Goal: Find contact information: Find contact information

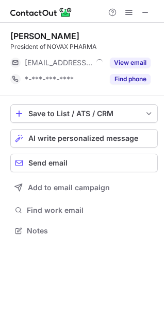
scroll to position [5, 5]
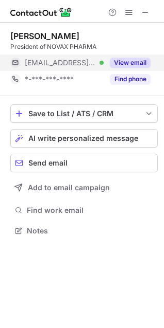
click at [114, 68] on div "View email" at bounding box center [126, 63] width 47 height 16
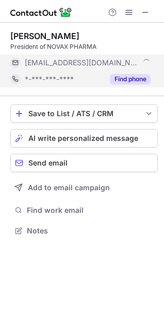
scroll to position [240, 164]
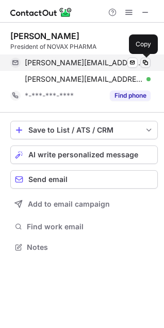
click at [145, 62] on span at bounding box center [145, 63] width 8 height 8
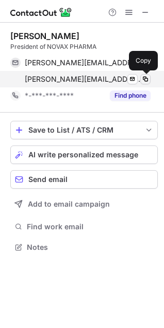
click at [147, 81] on span at bounding box center [145, 79] width 8 height 8
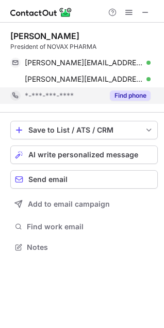
click at [129, 97] on button "Find phone" at bounding box center [130, 96] width 41 height 10
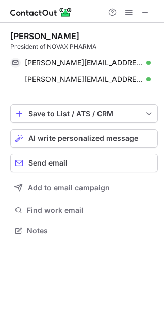
scroll to position [223, 164]
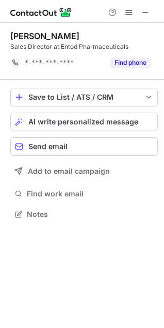
scroll to position [5, 5]
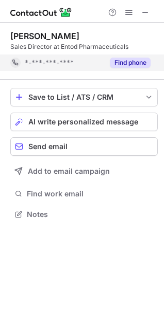
click at [137, 65] on button "Find phone" at bounding box center [130, 63] width 41 height 10
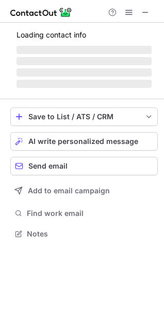
scroll to position [5, 5]
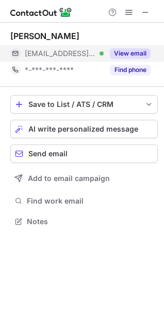
click at [122, 58] on button "View email" at bounding box center [130, 53] width 41 height 10
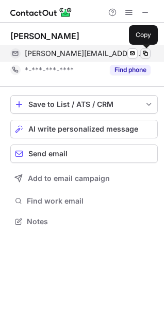
click at [142, 54] on span at bounding box center [145, 53] width 8 height 8
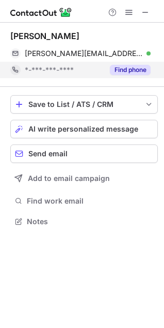
click at [129, 68] on button "Find phone" at bounding box center [130, 70] width 41 height 10
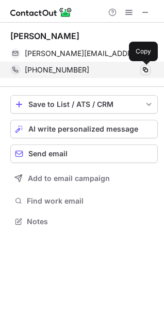
click at [144, 69] on span at bounding box center [145, 70] width 8 height 8
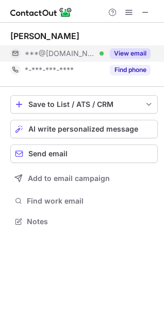
click at [119, 55] on button "View email" at bounding box center [130, 53] width 41 height 10
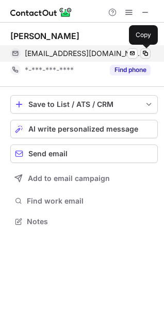
click at [142, 54] on span at bounding box center [145, 53] width 8 height 8
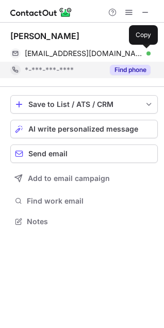
click at [141, 69] on button "Find phone" at bounding box center [130, 70] width 41 height 10
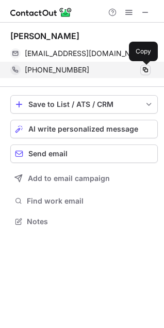
click at [148, 68] on span at bounding box center [145, 70] width 8 height 8
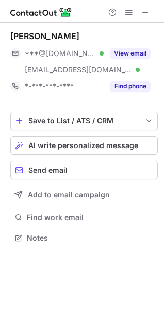
scroll to position [230, 164]
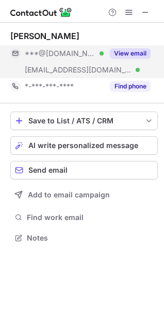
click at [125, 50] on button "View email" at bounding box center [130, 53] width 41 height 10
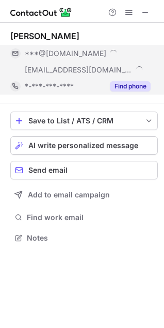
click at [124, 85] on button "Find phone" at bounding box center [130, 86] width 41 height 10
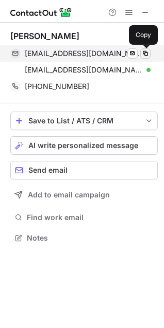
click at [146, 51] on span at bounding box center [145, 53] width 8 height 8
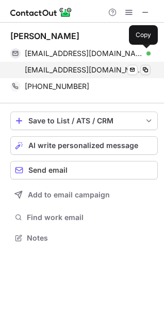
click at [143, 69] on span at bounding box center [145, 70] width 8 height 8
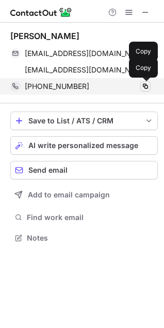
click at [141, 85] on span at bounding box center [145, 86] width 8 height 8
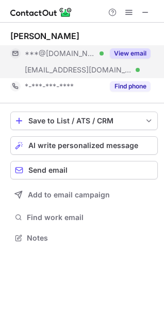
click at [127, 50] on button "View email" at bounding box center [130, 53] width 41 height 10
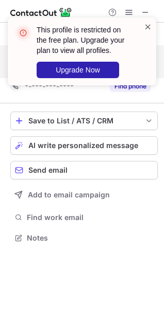
click at [146, 22] on span at bounding box center [147, 27] width 8 height 10
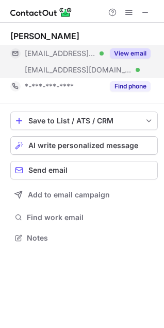
click at [114, 55] on button "View email" at bounding box center [130, 53] width 41 height 10
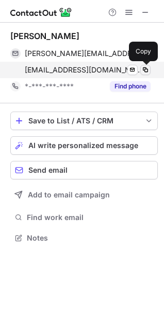
click at [145, 70] on span at bounding box center [145, 70] width 8 height 8
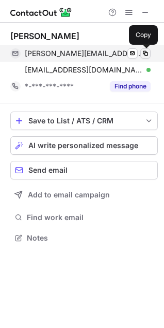
click at [144, 53] on span at bounding box center [145, 53] width 8 height 8
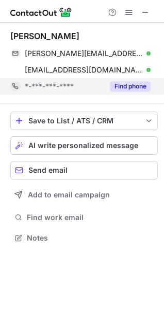
click at [130, 81] on button "Find phone" at bounding box center [130, 86] width 41 height 10
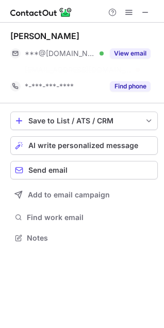
scroll to position [5, 5]
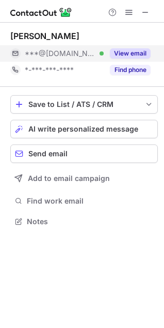
click at [123, 55] on button "View email" at bounding box center [130, 53] width 41 height 10
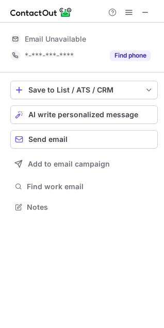
scroll to position [214, 164]
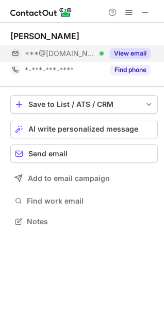
click at [124, 54] on button "View email" at bounding box center [130, 53] width 41 height 10
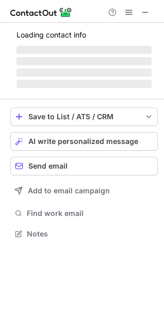
scroll to position [5, 5]
